Goal: Task Accomplishment & Management: Use online tool/utility

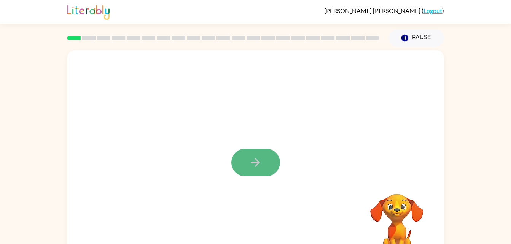
click at [246, 161] on button "button" at bounding box center [255, 163] width 49 height 28
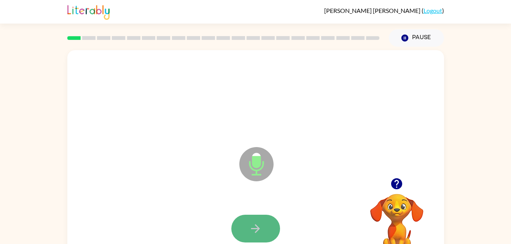
click at [262, 237] on button "button" at bounding box center [255, 229] width 49 height 28
click at [247, 226] on button "button" at bounding box center [255, 229] width 49 height 28
click at [250, 223] on icon "button" at bounding box center [255, 228] width 13 height 13
click at [246, 224] on button "button" at bounding box center [255, 229] width 49 height 28
click at [242, 226] on button "button" at bounding box center [255, 229] width 49 height 28
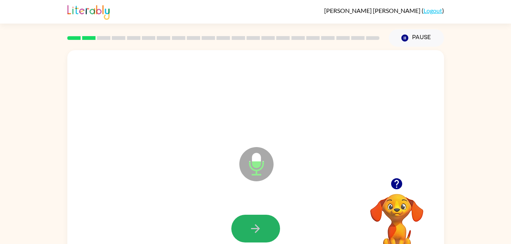
click at [242, 226] on button "button" at bounding box center [255, 229] width 49 height 28
click at [251, 223] on icon "button" at bounding box center [255, 228] width 13 height 13
drag, startPoint x: 251, startPoint y: 223, endPoint x: 259, endPoint y: 221, distance: 7.8
click at [259, 221] on button "button" at bounding box center [255, 229] width 49 height 28
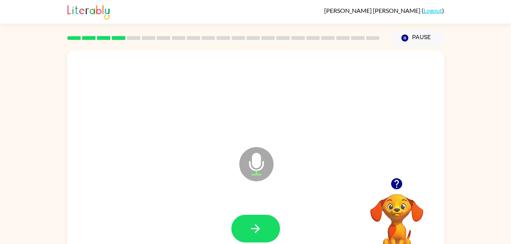
click at [259, 221] on button "button" at bounding box center [255, 229] width 49 height 28
click at [248, 233] on button "button" at bounding box center [255, 229] width 49 height 28
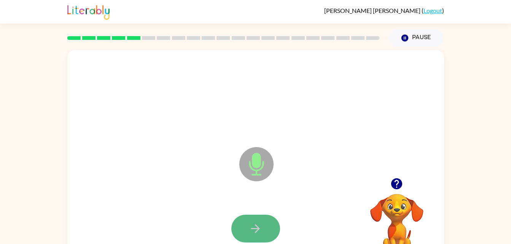
click at [259, 231] on icon "button" at bounding box center [255, 228] width 13 height 13
click at [248, 226] on button "button" at bounding box center [255, 229] width 49 height 28
click at [257, 224] on icon "button" at bounding box center [255, 228] width 13 height 13
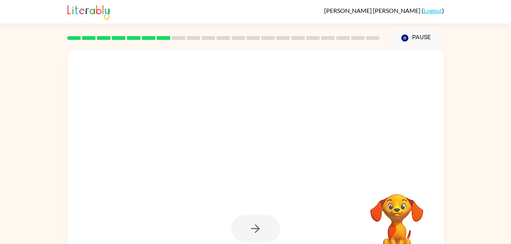
click at [257, 224] on div at bounding box center [255, 229] width 49 height 28
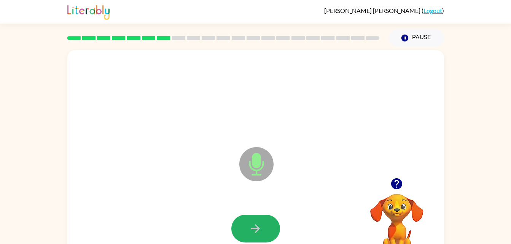
click at [251, 226] on icon "button" at bounding box center [255, 228] width 13 height 13
click at [258, 232] on icon "button" at bounding box center [255, 228] width 13 height 13
click at [257, 230] on icon "button" at bounding box center [255, 228] width 9 height 9
click at [253, 230] on icon "button" at bounding box center [255, 228] width 13 height 13
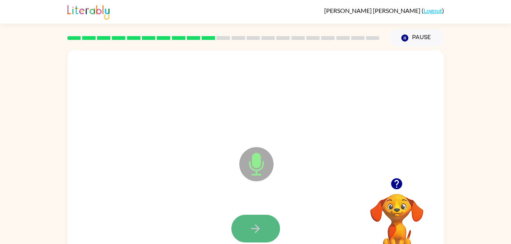
click at [254, 221] on button "button" at bounding box center [255, 229] width 49 height 28
click at [253, 221] on button "button" at bounding box center [255, 229] width 49 height 28
click at [250, 225] on icon "button" at bounding box center [255, 228] width 13 height 13
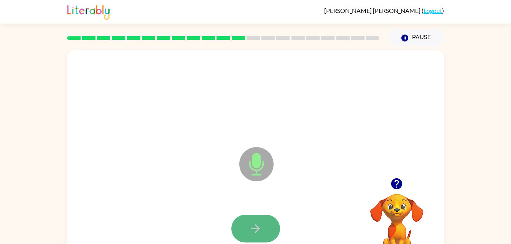
click at [253, 230] on icon "button" at bounding box center [255, 228] width 13 height 13
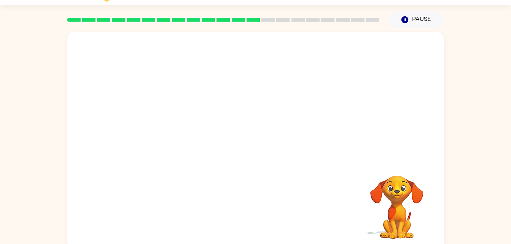
scroll to position [23, 0]
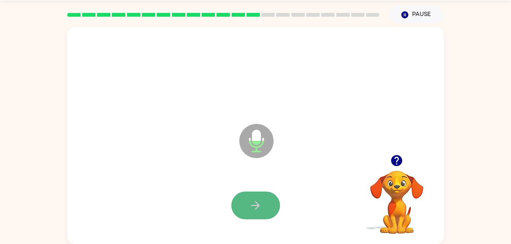
click at [251, 208] on icon "button" at bounding box center [255, 205] width 13 height 13
click at [266, 208] on button "button" at bounding box center [255, 206] width 49 height 28
click at [251, 198] on button "button" at bounding box center [255, 206] width 49 height 28
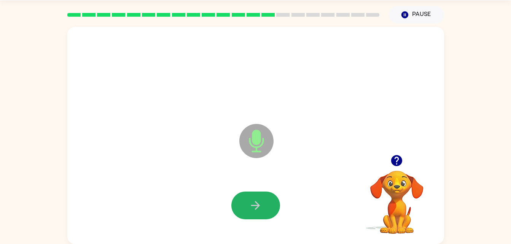
click at [251, 198] on button "button" at bounding box center [255, 206] width 49 height 28
click at [248, 201] on button "button" at bounding box center [255, 206] width 49 height 28
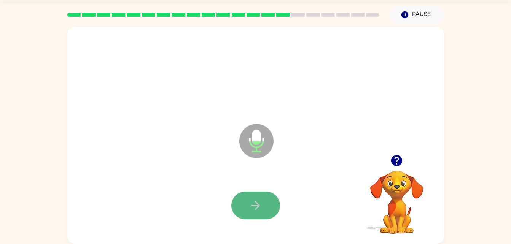
click at [261, 209] on icon "button" at bounding box center [255, 205] width 13 height 13
click at [251, 202] on icon "button" at bounding box center [255, 205] width 13 height 13
click at [261, 202] on icon "button" at bounding box center [255, 205] width 13 height 13
click at [256, 211] on icon "button" at bounding box center [255, 205] width 13 height 13
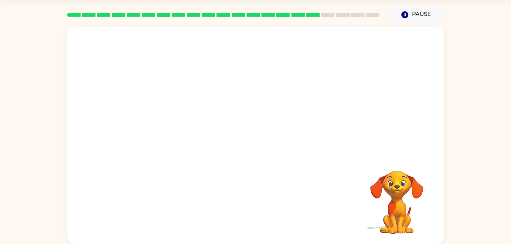
click at [254, 210] on div at bounding box center [255, 206] width 361 height 62
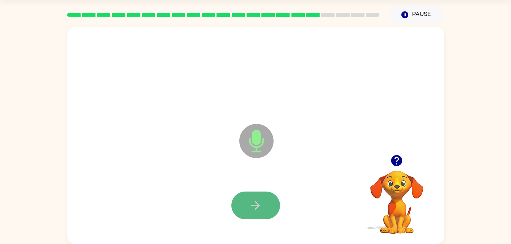
click at [266, 206] on button "button" at bounding box center [255, 206] width 49 height 28
click at [265, 206] on button "button" at bounding box center [255, 206] width 49 height 28
click at [254, 205] on icon "button" at bounding box center [255, 205] width 9 height 9
click at [252, 206] on icon "button" at bounding box center [255, 205] width 13 height 13
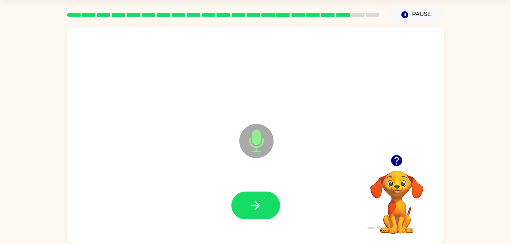
click at [252, 206] on icon "button" at bounding box center [255, 205] width 13 height 13
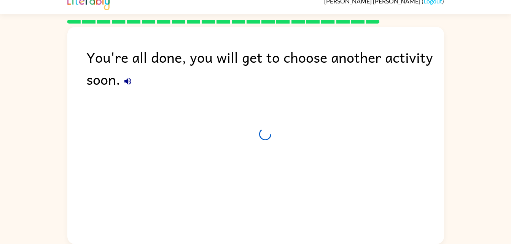
scroll to position [10, 0]
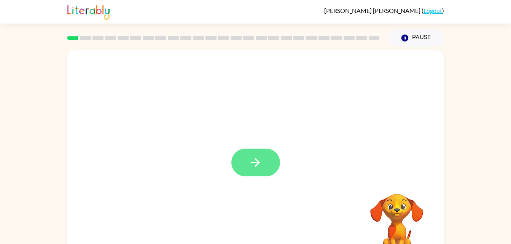
click at [261, 169] on icon "button" at bounding box center [255, 162] width 13 height 13
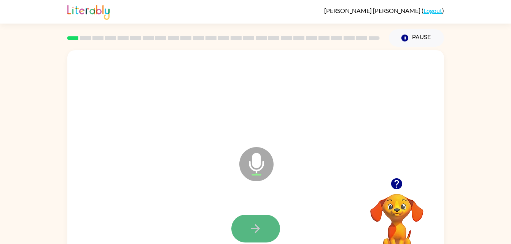
click at [251, 225] on icon "button" at bounding box center [255, 228] width 13 height 13
click at [249, 225] on icon "button" at bounding box center [255, 228] width 13 height 13
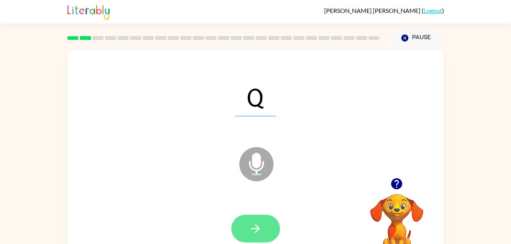
click at [242, 218] on button "button" at bounding box center [255, 229] width 49 height 28
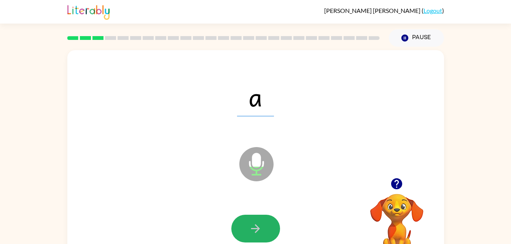
click at [251, 229] on icon "button" at bounding box center [255, 228] width 13 height 13
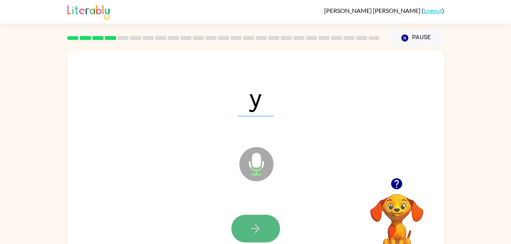
click at [253, 230] on icon "button" at bounding box center [255, 228] width 13 height 13
click at [253, 237] on button "button" at bounding box center [255, 229] width 49 height 28
click at [249, 224] on icon "button" at bounding box center [255, 228] width 13 height 13
click at [254, 223] on icon "button" at bounding box center [255, 228] width 13 height 13
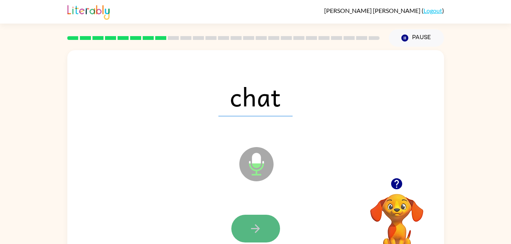
click at [264, 236] on button "button" at bounding box center [255, 229] width 49 height 28
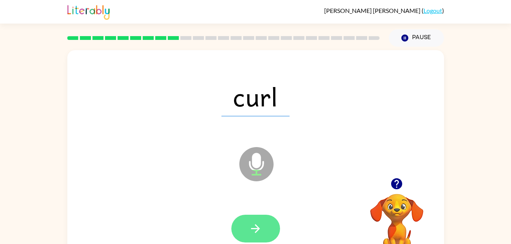
click at [261, 228] on icon "button" at bounding box center [255, 228] width 13 height 13
click at [261, 228] on div at bounding box center [255, 229] width 49 height 28
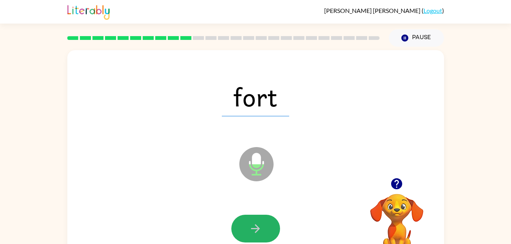
click at [261, 228] on icon "button" at bounding box center [255, 228] width 13 height 13
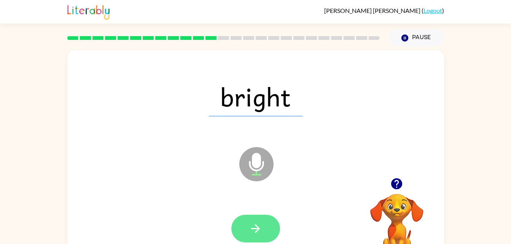
click at [254, 224] on icon "button" at bounding box center [255, 228] width 13 height 13
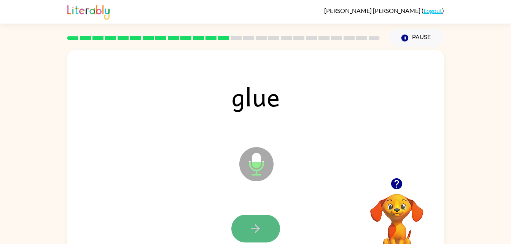
click at [257, 224] on icon "button" at bounding box center [255, 228] width 13 height 13
click at [255, 228] on icon "button" at bounding box center [255, 228] width 13 height 13
click at [250, 232] on icon "button" at bounding box center [255, 228] width 13 height 13
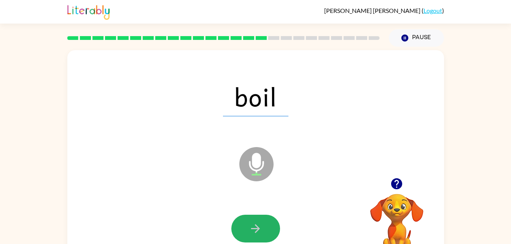
click at [250, 232] on icon "button" at bounding box center [255, 228] width 13 height 13
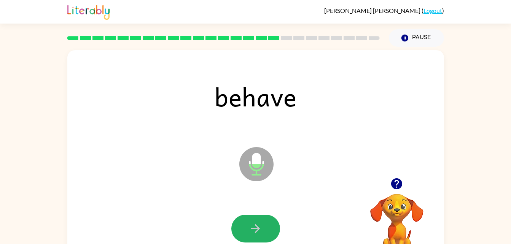
click at [250, 232] on icon "button" at bounding box center [255, 228] width 13 height 13
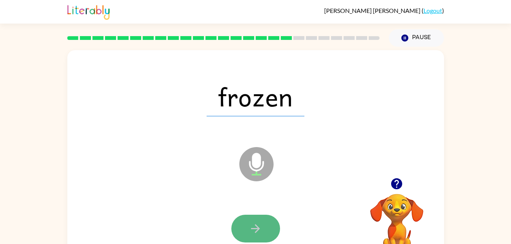
click at [263, 229] on button "button" at bounding box center [255, 229] width 49 height 28
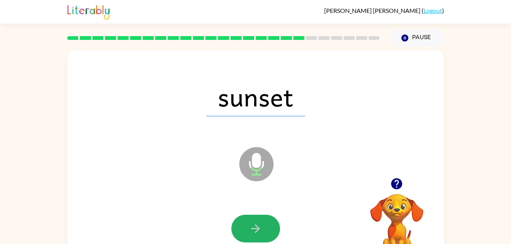
click at [262, 231] on icon "button" at bounding box center [255, 228] width 13 height 13
drag, startPoint x: 262, startPoint y: 231, endPoint x: 267, endPoint y: 234, distance: 6.5
click at [267, 234] on button "button" at bounding box center [255, 229] width 49 height 28
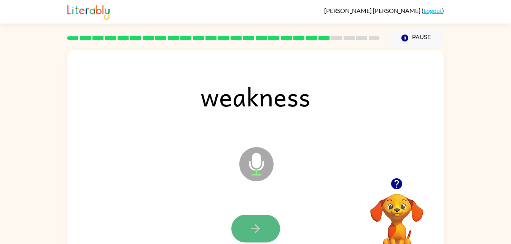
click at [264, 234] on button "button" at bounding box center [255, 229] width 49 height 28
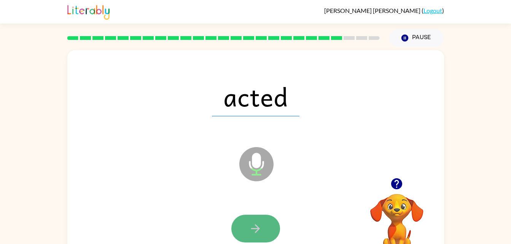
click at [267, 226] on button "button" at bounding box center [255, 229] width 49 height 28
click at [253, 217] on button "button" at bounding box center [255, 229] width 49 height 28
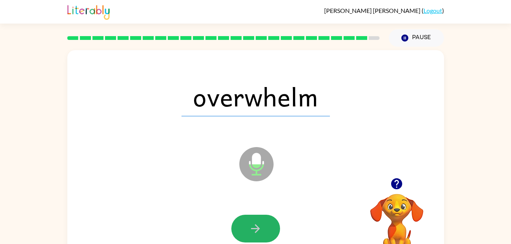
click at [250, 223] on icon "button" at bounding box center [255, 228] width 13 height 13
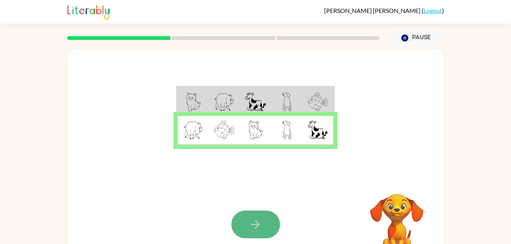
click at [254, 224] on icon "button" at bounding box center [255, 224] width 9 height 9
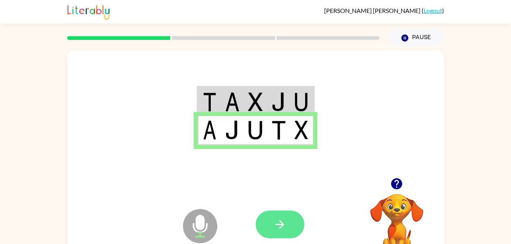
click at [287, 233] on button "button" at bounding box center [280, 225] width 49 height 28
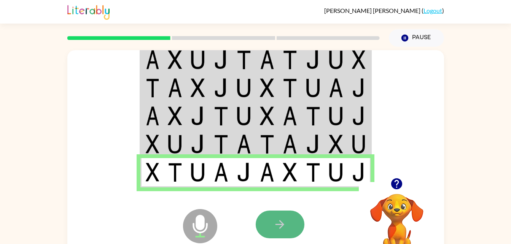
click at [285, 231] on icon "button" at bounding box center [279, 224] width 13 height 13
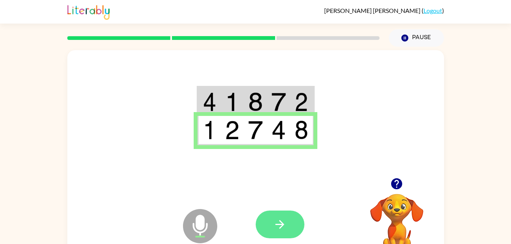
click at [284, 218] on icon "button" at bounding box center [279, 224] width 13 height 13
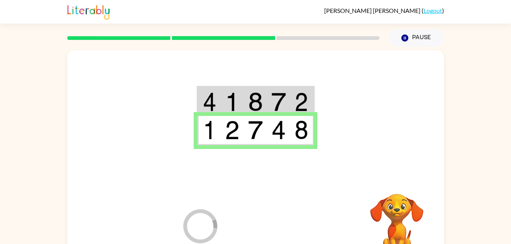
click at [284, 218] on div at bounding box center [312, 225] width 112 height 86
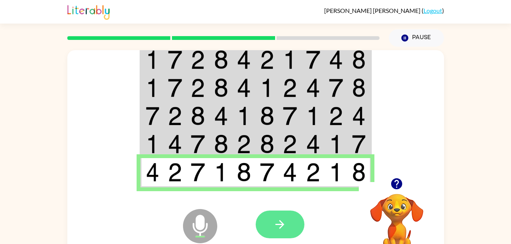
click at [266, 224] on button "button" at bounding box center [280, 225] width 49 height 28
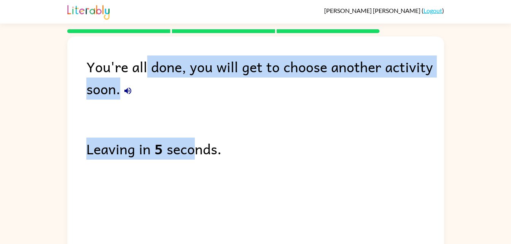
click at [146, 73] on div "You're all done, you will get to choose another activity soon. Leaving in 5 sec…" at bounding box center [255, 143] width 377 height 213
drag, startPoint x: 146, startPoint y: 73, endPoint x: 173, endPoint y: 103, distance: 40.7
click at [173, 103] on div "You're all done, you will get to choose another activity soon. Leaving in 3 sec…" at bounding box center [255, 143] width 377 height 213
